Goal: Task Accomplishment & Management: Complete application form

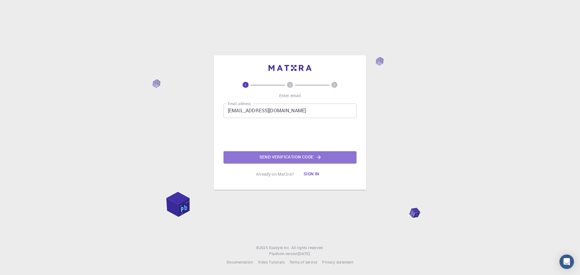
click at [281, 157] on button "Send verification code" at bounding box center [289, 157] width 133 height 12
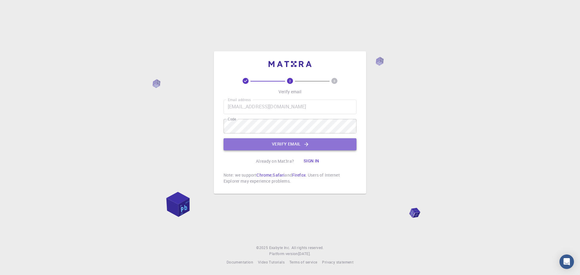
click at [287, 144] on button "Verify email" at bounding box center [289, 144] width 133 height 12
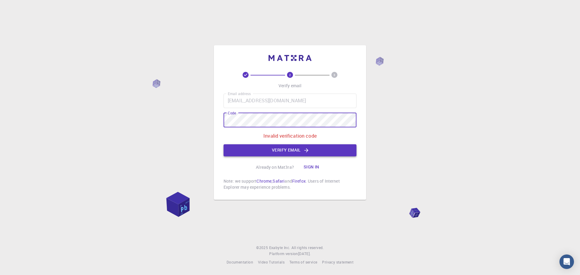
click at [303, 150] on button "Verify email" at bounding box center [289, 150] width 133 height 12
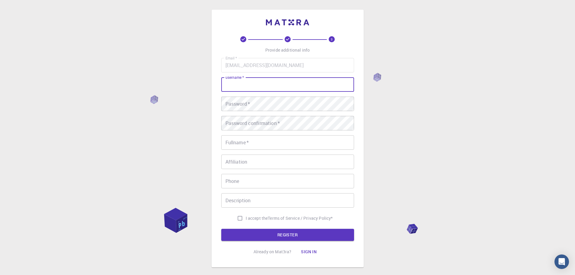
click at [249, 85] on input "username   *" at bounding box center [287, 84] width 133 height 14
click at [225, 84] on input "Shoriful" at bounding box center [287, 84] width 133 height 14
type input "Md. Shoriful"
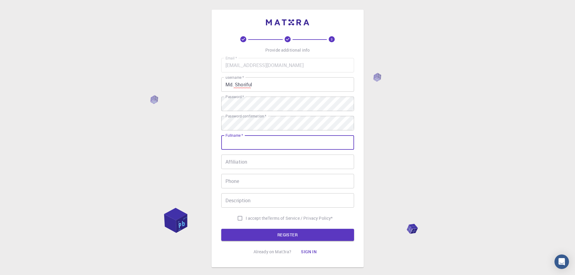
click at [246, 140] on input "Fullname   *" at bounding box center [287, 142] width 133 height 14
type input "Md.[PERSON_NAME][DEMOGRAPHIC_DATA]"
click at [241, 216] on input "I accept the Terms of Service / Privacy Policy *" at bounding box center [239, 218] width 11 height 11
checkbox input "true"
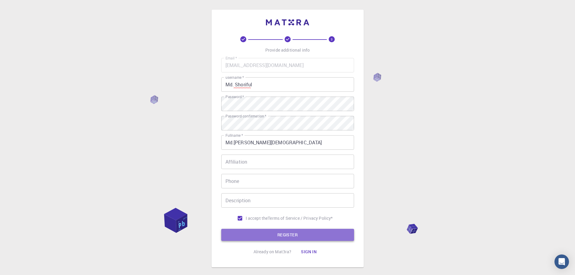
click at [284, 231] on button "REGISTER" at bounding box center [287, 235] width 133 height 12
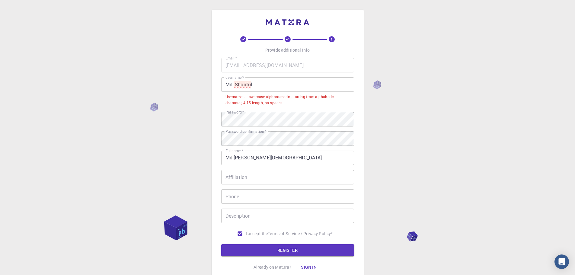
click at [235, 85] on input "Md. Shoriful" at bounding box center [287, 84] width 133 height 14
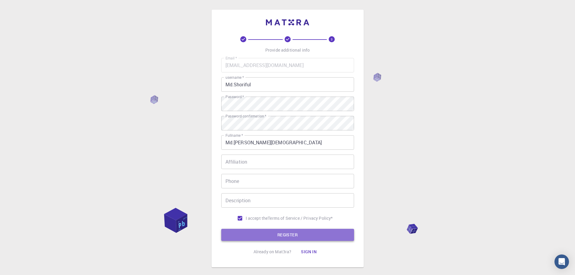
click at [275, 234] on button "REGISTER" at bounding box center [287, 235] width 133 height 12
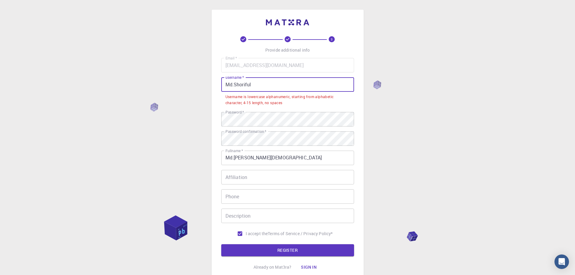
drag, startPoint x: 261, startPoint y: 85, endPoint x: 224, endPoint y: 85, distance: 37.1
click at [224, 85] on input "Md.Shoriful" at bounding box center [287, 84] width 133 height 14
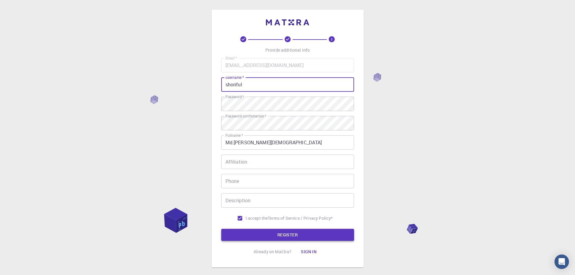
type input "shoriful"
click at [279, 236] on button "REGISTER" at bounding box center [287, 235] width 133 height 12
click at [283, 234] on body "3 Provide additional info Email   * [EMAIL_ADDRESS][DOMAIN_NAME] Email   * user…" at bounding box center [287, 153] width 575 height 307
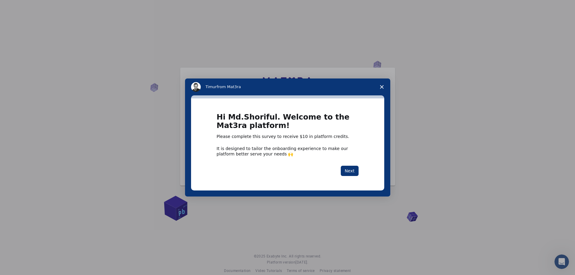
click at [382, 87] on polygon "Close survey" at bounding box center [382, 87] width 4 height 4
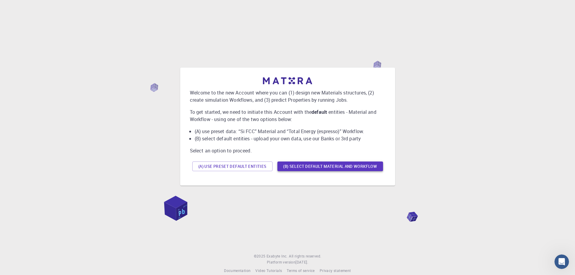
click at [355, 165] on button "(B) Select default material and workflow" at bounding box center [330, 167] width 106 height 10
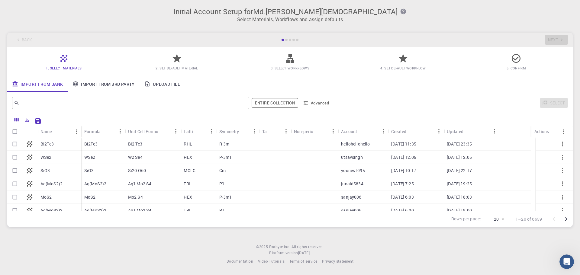
click at [49, 142] on p "Bi2Te3" at bounding box center [46, 144] width 13 height 6
checkbox input "true"
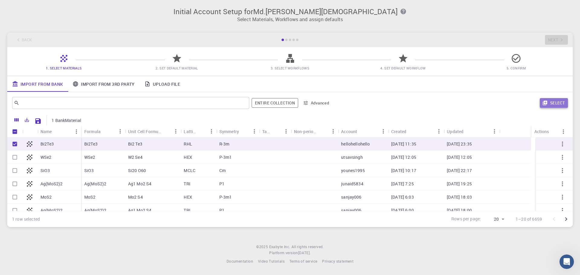
click at [553, 103] on button "Select" at bounding box center [553, 103] width 28 height 10
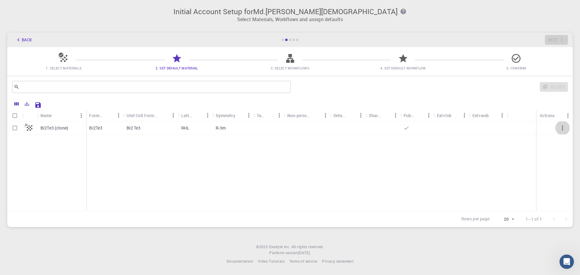
click at [566, 130] on button "button" at bounding box center [562, 128] width 14 height 14
click at [564, 130] on icon "button" at bounding box center [561, 127] width 7 height 7
click at [16, 129] on input "Select row" at bounding box center [14, 127] width 11 height 11
checkbox input "true"
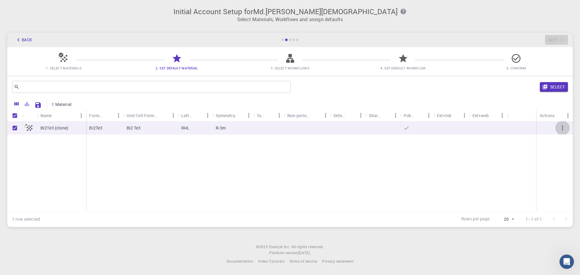
click at [565, 127] on icon "button" at bounding box center [561, 127] width 7 height 7
click at [550, 88] on button "Select" at bounding box center [553, 87] width 28 height 10
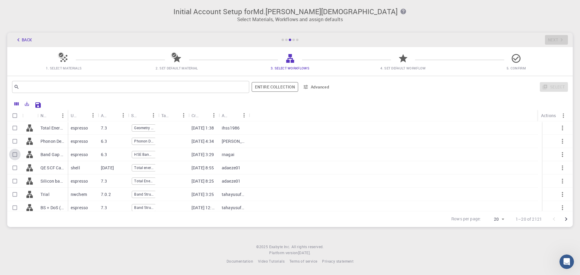
click at [14, 155] on input "Select row" at bounding box center [14, 154] width 11 height 11
checkbox input "true"
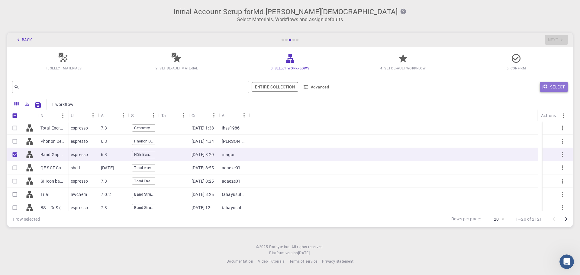
click at [542, 85] on icon "button" at bounding box center [544, 86] width 5 height 5
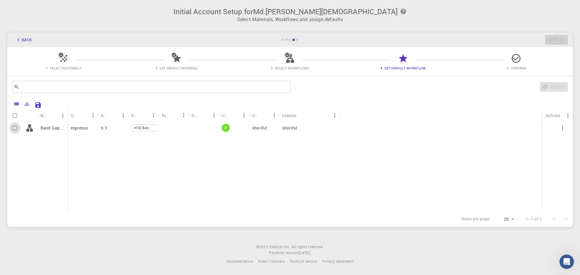
click at [18, 129] on input "Select row" at bounding box center [14, 127] width 11 height 11
checkbox input "true"
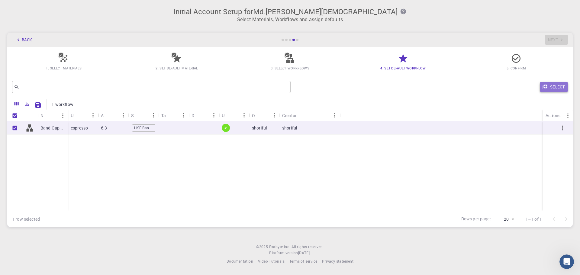
click at [568, 86] on button "Select" at bounding box center [553, 87] width 28 height 10
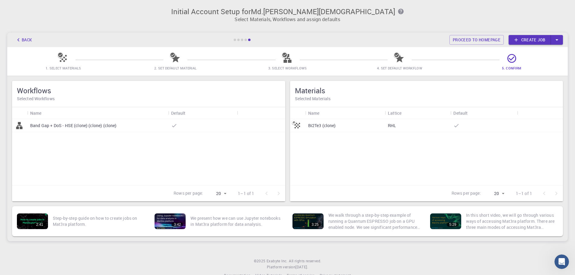
click at [216, 121] on div at bounding box center [202, 125] width 69 height 13
